Goal: Information Seeking & Learning: Learn about a topic

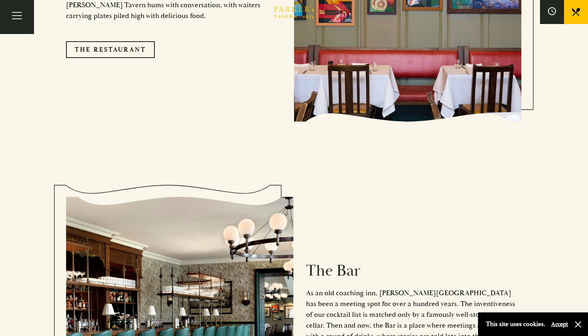
scroll to position [677, 0]
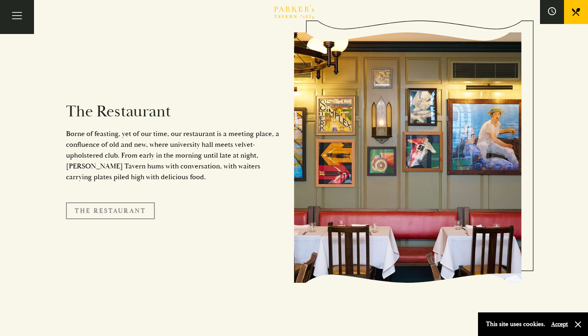
click at [131, 203] on link "The Restaurant" at bounding box center [110, 210] width 89 height 17
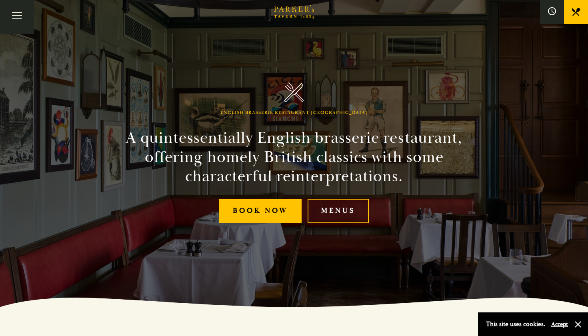
scroll to position [134, 0]
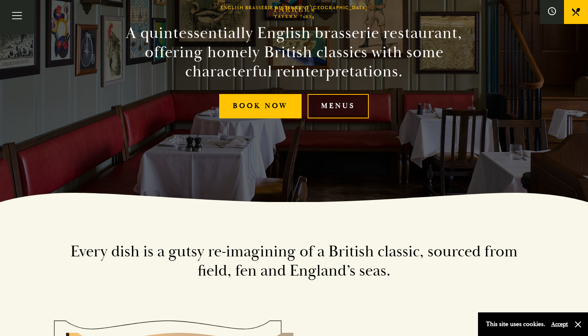
click at [343, 109] on link "Menus" at bounding box center [338, 106] width 61 height 24
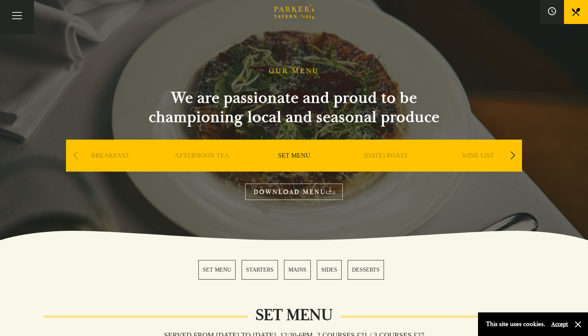
scroll to position [32, 0]
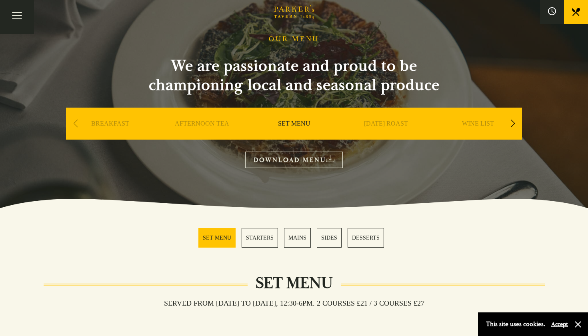
click at [510, 123] on div "Next slide" at bounding box center [512, 124] width 11 height 18
click at [383, 122] on link "A LA CARTE" at bounding box center [386, 136] width 37 height 32
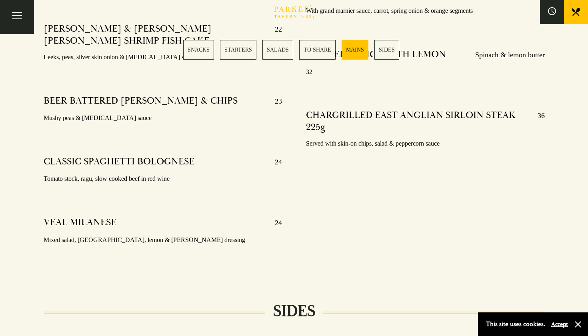
scroll to position [1641, 0]
